Goal: Information Seeking & Learning: Learn about a topic

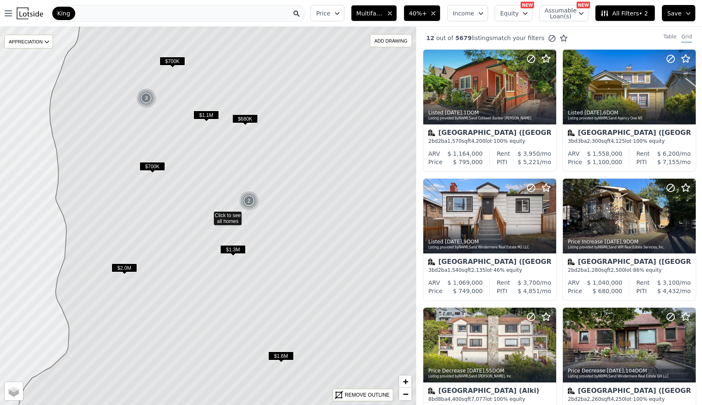
click at [241, 123] on div "$680K" at bounding box center [244, 120] width 25 height 12
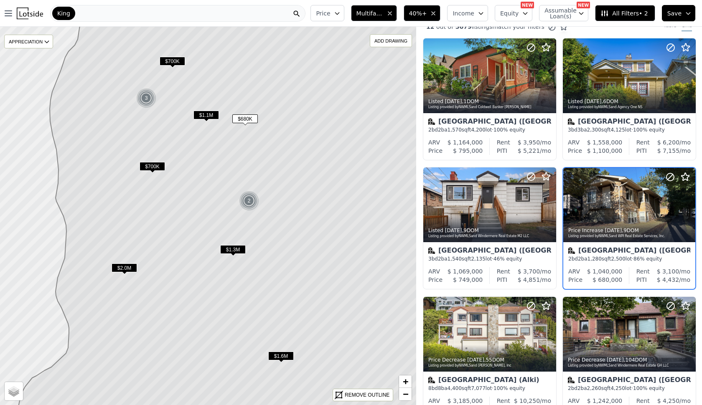
click at [241, 119] on span "$680K" at bounding box center [244, 118] width 25 height 9
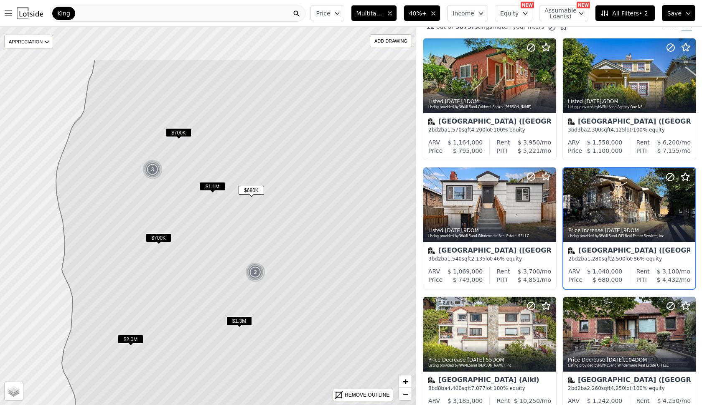
drag, startPoint x: 226, startPoint y: 127, endPoint x: 232, endPoint y: 196, distance: 70.0
click at [232, 197] on icon at bounding box center [238, 287] width 454 height 456
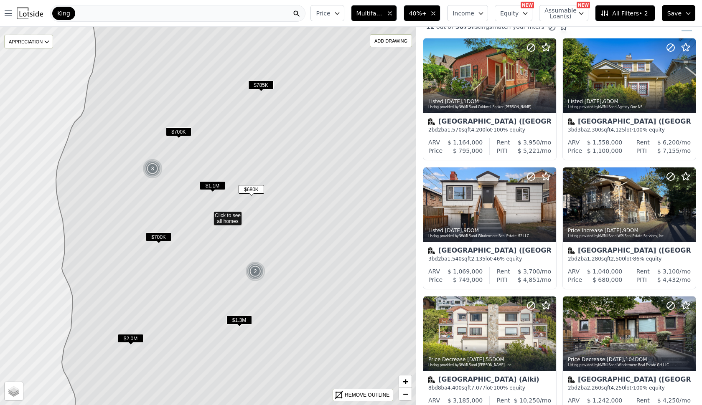
click at [213, 185] on span "$1.1M" at bounding box center [212, 185] width 25 height 9
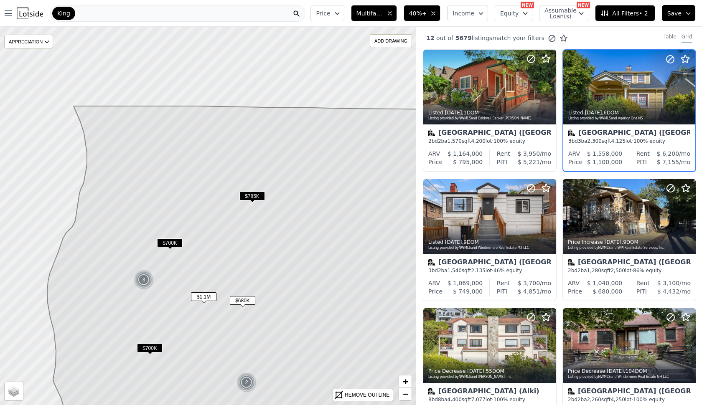
drag, startPoint x: 244, startPoint y: 136, endPoint x: 233, endPoint y: 253, distance: 117.4
click at [233, 253] on icon at bounding box center [243, 330] width 411 height 449
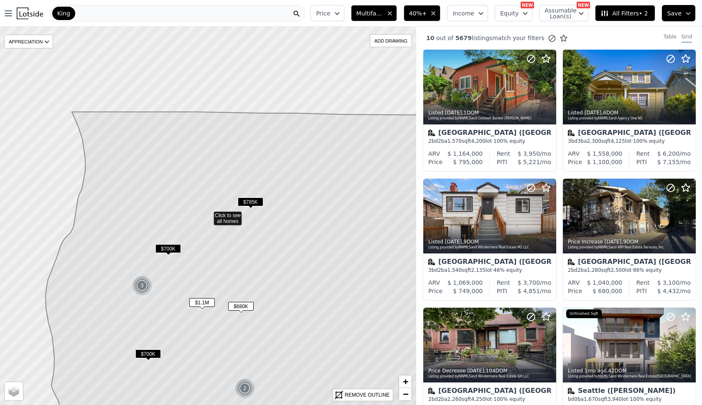
click at [249, 200] on span "$785K" at bounding box center [250, 202] width 25 height 9
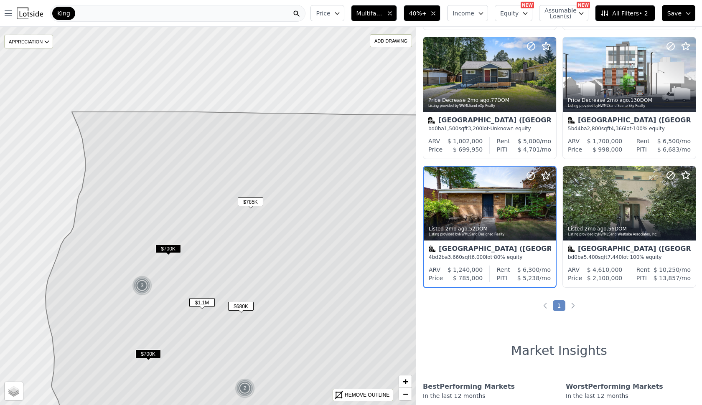
click at [172, 246] on span "$700K" at bounding box center [167, 248] width 25 height 9
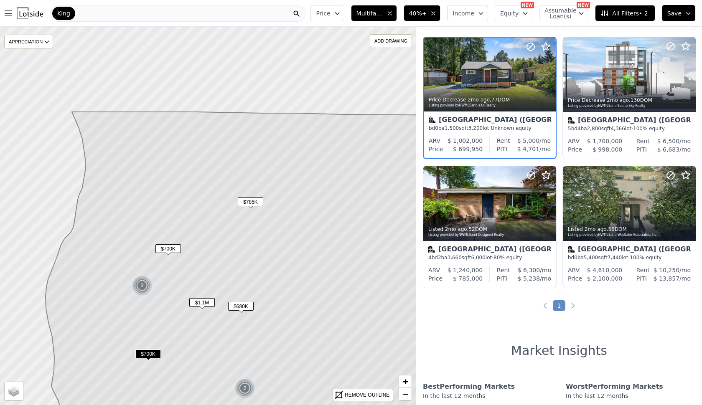
scroll to position [270, 0]
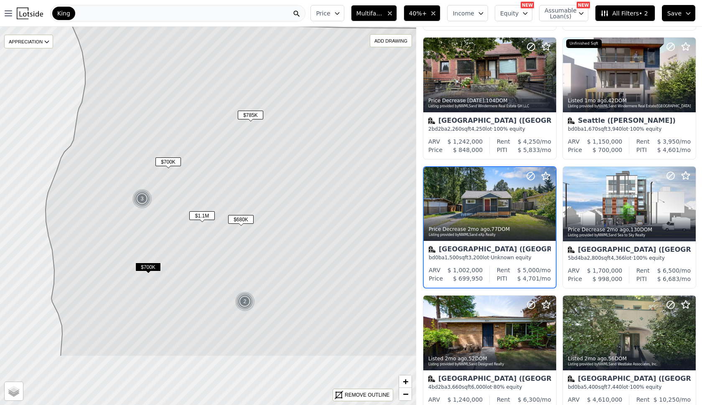
drag, startPoint x: 188, startPoint y: 291, endPoint x: 188, endPoint y: 204, distance: 86.9
click at [188, 204] on icon at bounding box center [252, 191] width 413 height 332
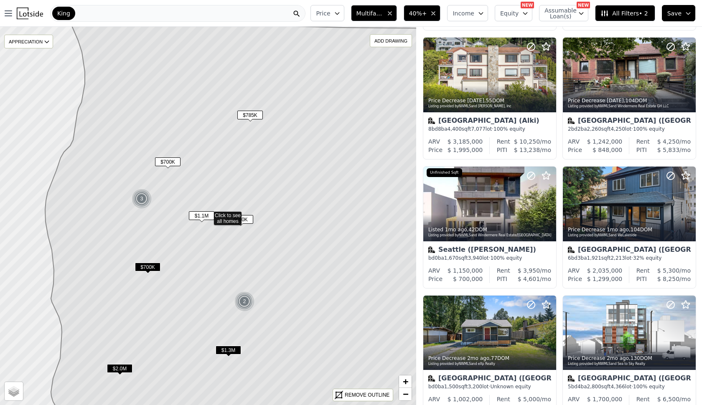
click at [233, 356] on div "$1.3M" at bounding box center [227, 352] width 25 height 12
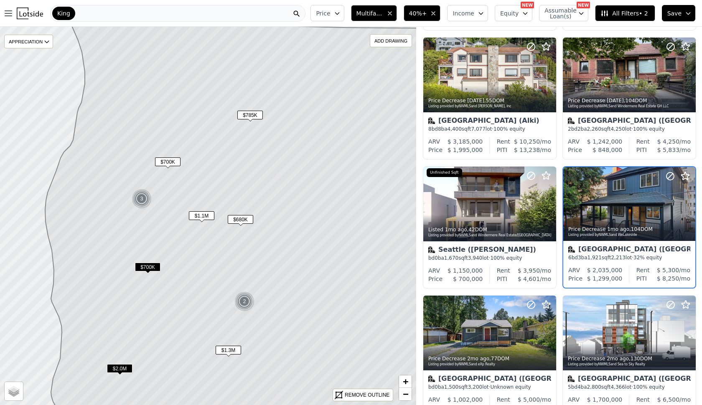
click at [233, 347] on span "$1.3M" at bounding box center [227, 350] width 25 height 9
click at [233, 348] on span "$1.3M" at bounding box center [227, 350] width 25 height 9
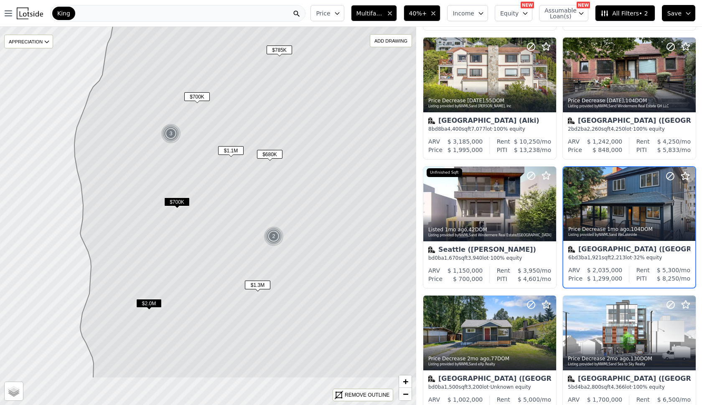
drag, startPoint x: 201, startPoint y: 356, endPoint x: 230, endPoint y: 291, distance: 71.4
click at [230, 291] on icon at bounding box center [280, 169] width 413 height 418
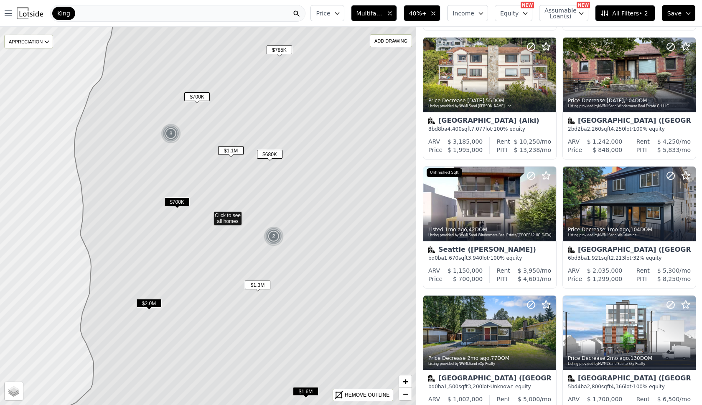
click at [153, 300] on span "$2.0M" at bounding box center [148, 303] width 25 height 9
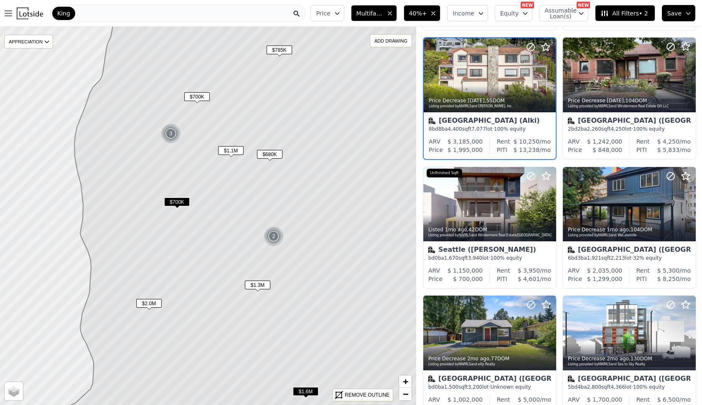
scroll to position [141, 0]
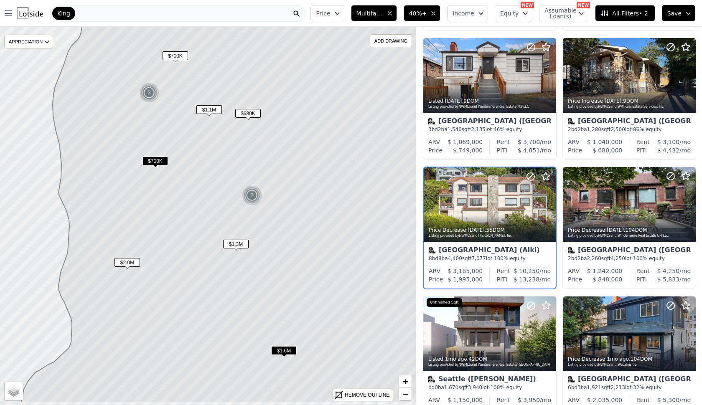
drag, startPoint x: 184, startPoint y: 277, endPoint x: 162, endPoint y: 236, distance: 46.3
click at [162, 236] on icon at bounding box center [229, 175] width 415 height 456
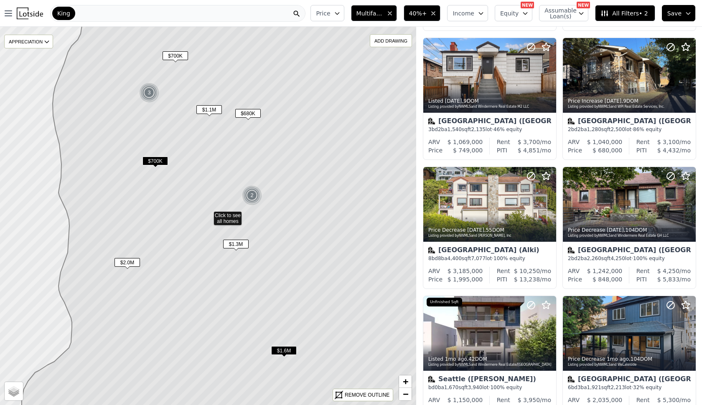
click at [147, 156] on icon at bounding box center [232, 216] width 454 height 456
click at [155, 160] on span "$700K" at bounding box center [154, 161] width 25 height 9
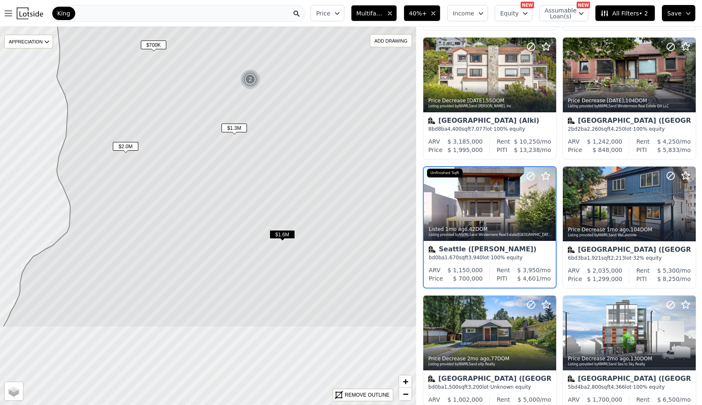
drag, startPoint x: 192, startPoint y: 263, endPoint x: 190, endPoint y: 147, distance: 116.1
click at [190, 147] on icon at bounding box center [230, 100] width 454 height 456
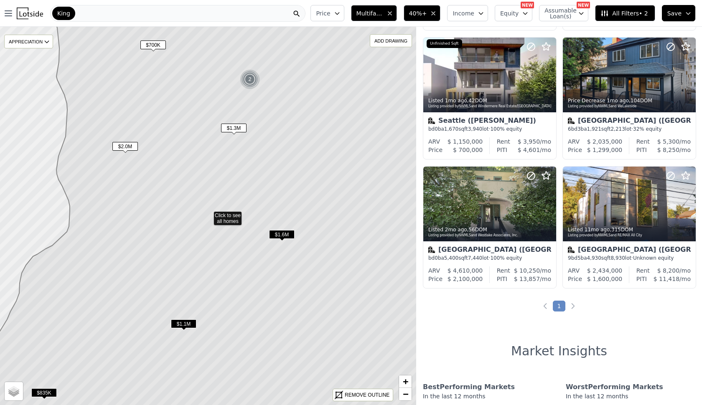
click at [282, 236] on span "$1.6M" at bounding box center [281, 234] width 25 height 9
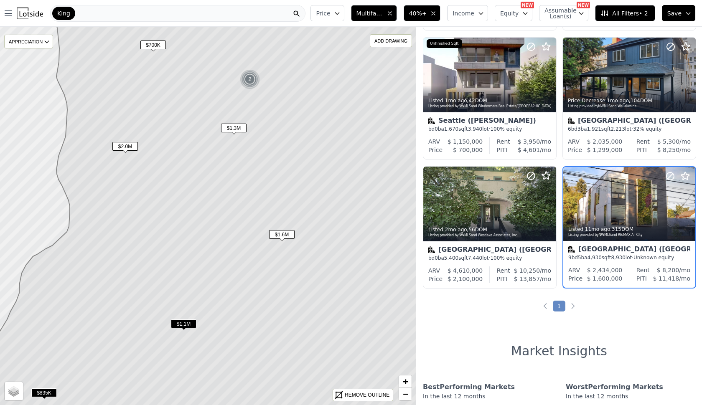
click at [177, 322] on span "$1.1M" at bounding box center [183, 323] width 25 height 9
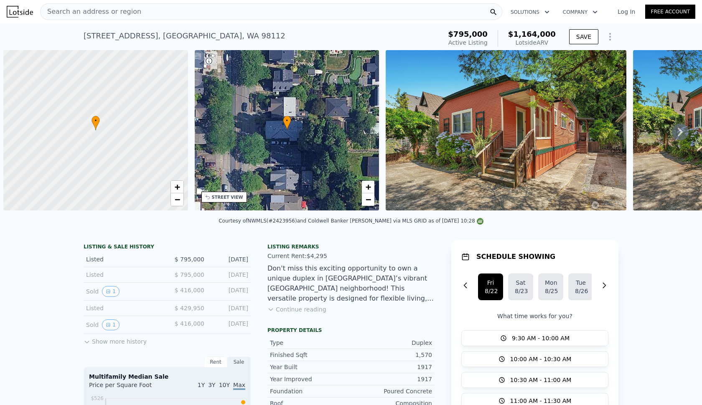
scroll to position [0, 3]
